Goal: Transaction & Acquisition: Purchase product/service

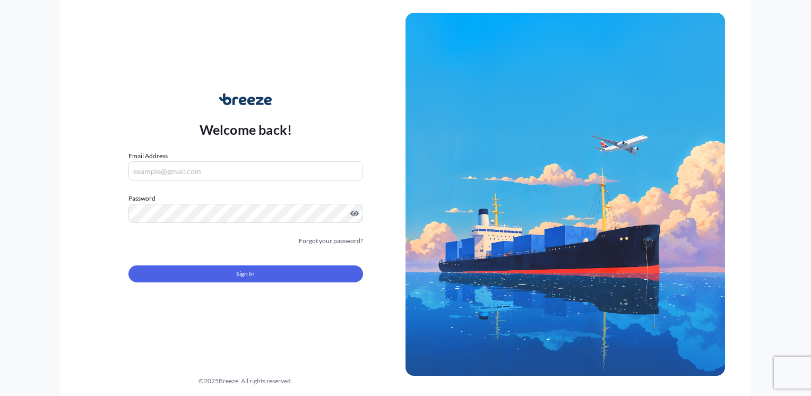
type input "[EMAIL_ADDRESS][DOMAIN_NAME]"
click at [266, 285] on form "Email Address [EMAIL_ADDRESS][DOMAIN_NAME] Password Must include: Upper & lower…" at bounding box center [245, 223] width 235 height 144
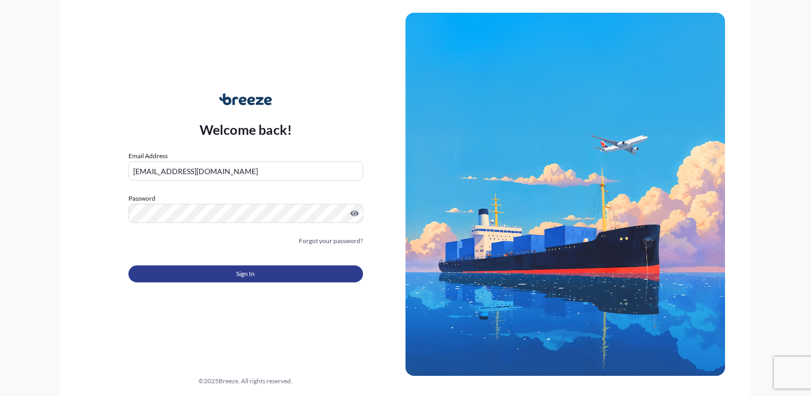
click at [257, 273] on button "Sign In" at bounding box center [245, 273] width 235 height 17
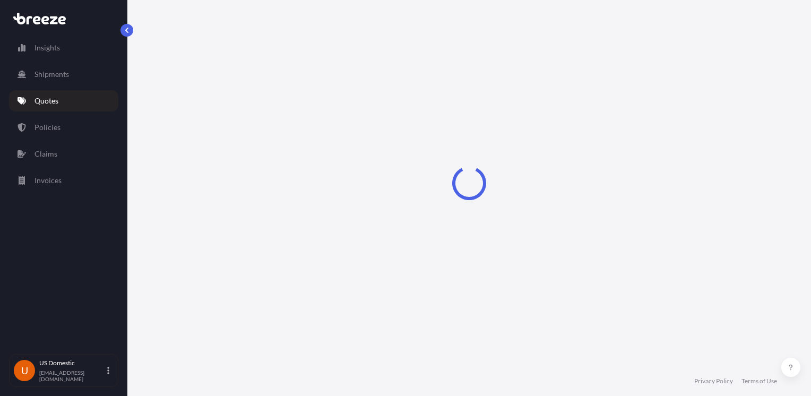
select select "Road"
select select "1"
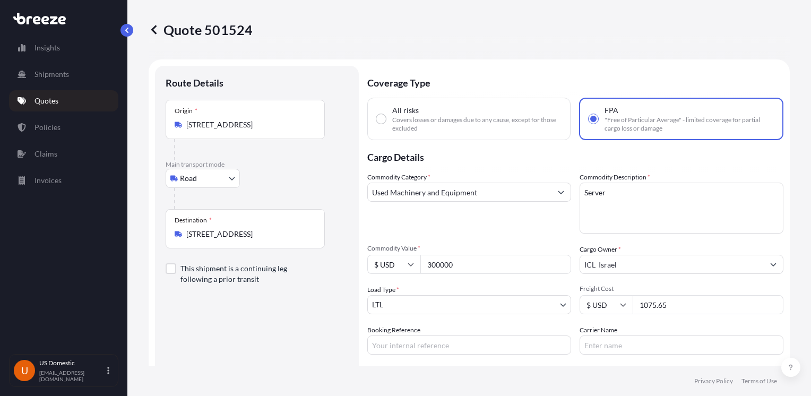
click at [380, 118] on input "All risks Covers losses or damages due to any cause, except for those excluded" at bounding box center [381, 119] width 10 height 10
radio input "true"
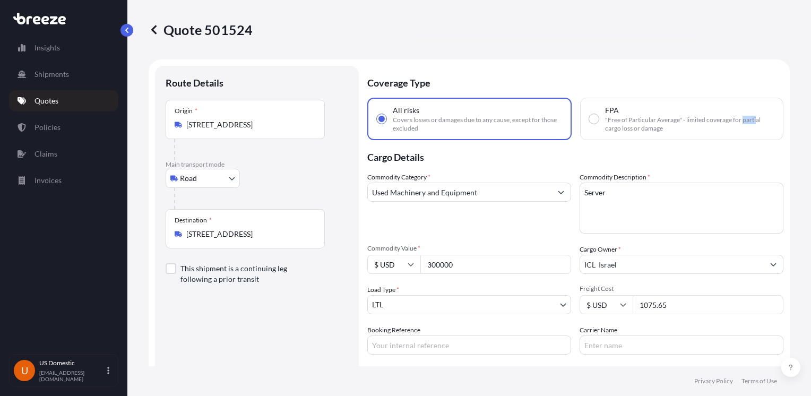
click at [378, 117] on input "All risks Covers losses or damages due to any cause, except for those excluded" at bounding box center [382, 119] width 10 height 10
click at [590, 120] on input "FPA "Free of Particular Average" - limited coverage for partial cargo loss or d…" at bounding box center [594, 119] width 10 height 10
radio input "true"
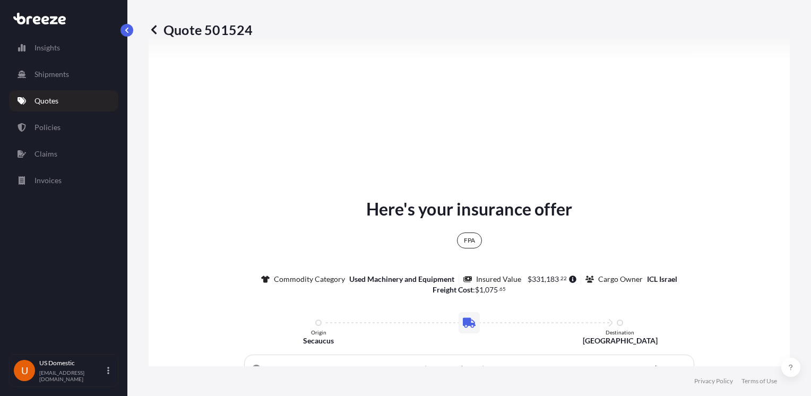
scroll to position [531, 0]
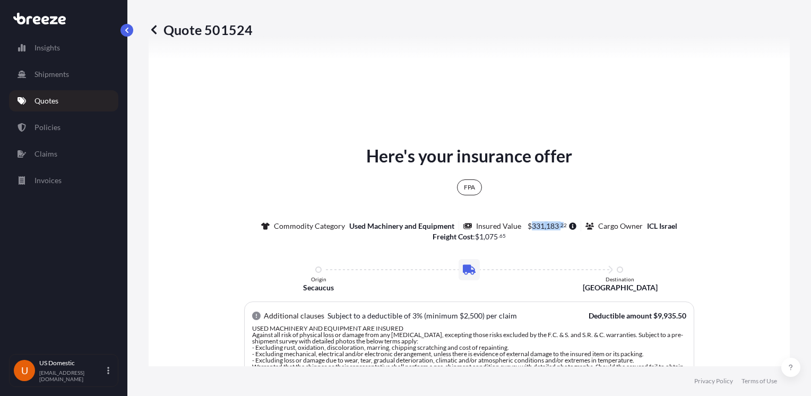
drag, startPoint x: 561, startPoint y: 224, endPoint x: 529, endPoint y: 222, distance: 31.9
click at [529, 222] on span "$ 331 , 183 . 22" at bounding box center [548, 225] width 40 height 7
copy span "331 , 183 . 2"
click at [531, 235] on div "FPA Commodity Category Used Machinery and Equipment Insured Value $ 331 , 183 .…" at bounding box center [469, 205] width 417 height 73
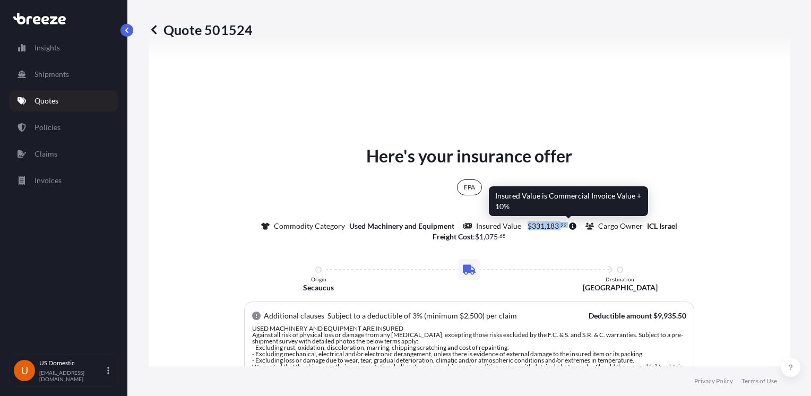
drag, startPoint x: 522, startPoint y: 221, endPoint x: 567, endPoint y: 227, distance: 44.9
click at [567, 227] on span "$ 331 , 183 . 22" at bounding box center [551, 225] width 51 height 7
copy div "$ 331 , 183 . 22"
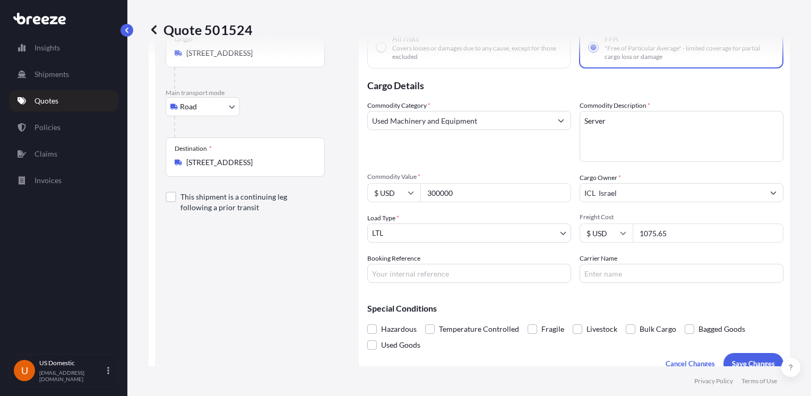
scroll to position [53, 0]
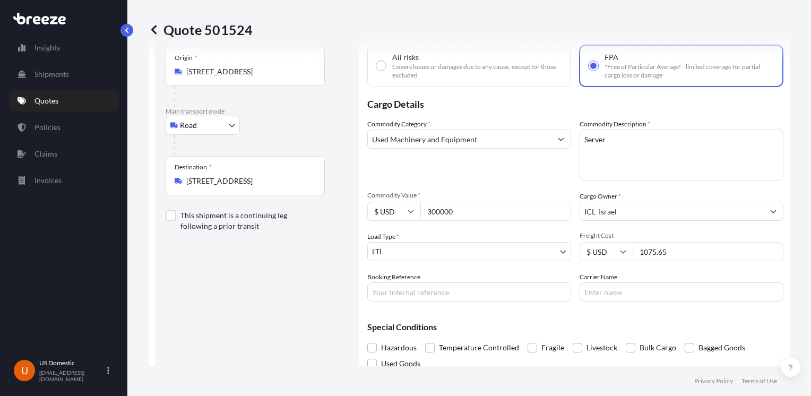
click at [558, 139] on icon "Show suggestions" at bounding box center [561, 139] width 6 height 3
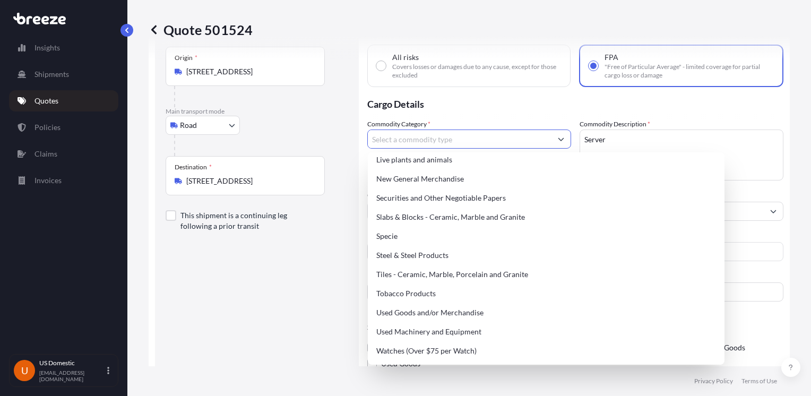
scroll to position [0, 0]
